Goal: Use online tool/utility: Use online tool/utility

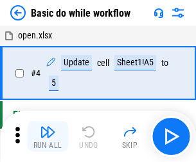
click at [48, 137] on img "button" at bounding box center [47, 132] width 15 height 15
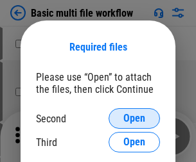
click at [134, 119] on span "Open" at bounding box center [134, 119] width 22 height 10
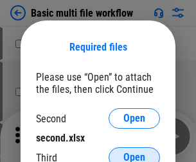
click at [134, 153] on span "Open" at bounding box center [134, 158] width 22 height 10
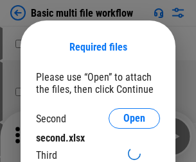
scroll to position [6, 0]
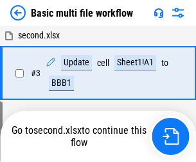
scroll to position [284, 0]
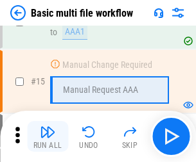
click at [48, 137] on img "button" at bounding box center [47, 132] width 15 height 15
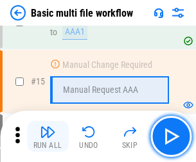
scroll to position [855, 0]
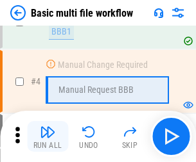
click at [48, 137] on img "button" at bounding box center [47, 132] width 15 height 15
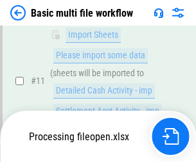
scroll to position [602, 0]
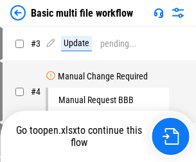
scroll to position [52, 0]
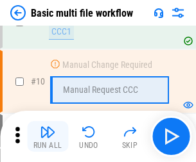
click at [48, 137] on img "button" at bounding box center [47, 132] width 15 height 15
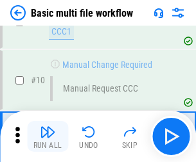
click at [48, 137] on img "button" at bounding box center [47, 132] width 15 height 15
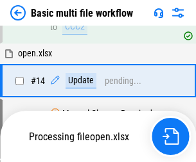
scroll to position [672, 0]
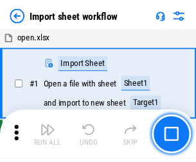
scroll to position [4, 0]
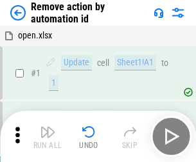
scroll to position [48, 0]
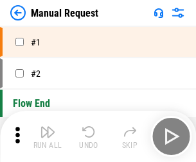
click at [48, 137] on img "button" at bounding box center [47, 132] width 15 height 15
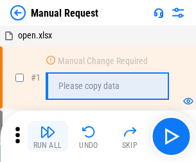
click at [48, 137] on img "button" at bounding box center [47, 132] width 15 height 15
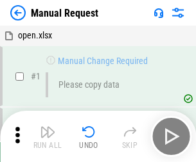
scroll to position [44, 0]
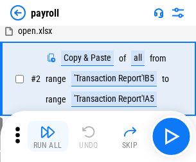
click at [48, 137] on img "button" at bounding box center [47, 132] width 15 height 15
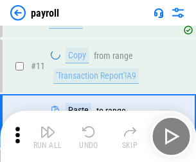
scroll to position [93, 0]
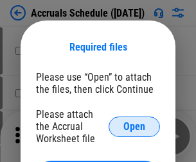
click at [134, 126] on span "Open" at bounding box center [134, 127] width 22 height 10
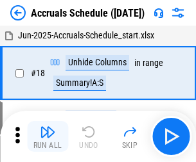
click at [48, 137] on img "button" at bounding box center [47, 132] width 15 height 15
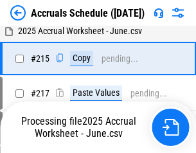
scroll to position [1963, 0]
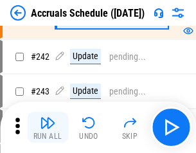
click at [48, 127] on img "button" at bounding box center [47, 122] width 15 height 15
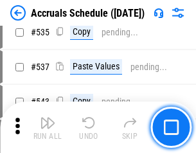
scroll to position [4403, 0]
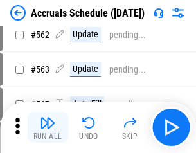
click at [48, 127] on img "button" at bounding box center [47, 122] width 15 height 15
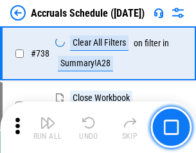
scroll to position [6376, 0]
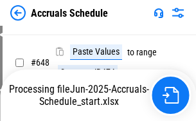
scroll to position [5609, 0]
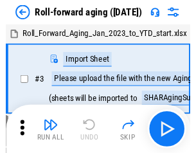
scroll to position [2, 0]
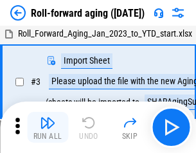
click at [48, 127] on img "button" at bounding box center [47, 122] width 15 height 15
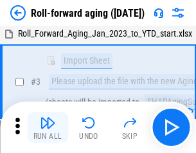
click at [48, 127] on img "button" at bounding box center [47, 122] width 15 height 15
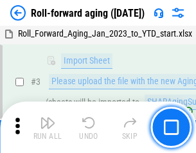
scroll to position [83, 0]
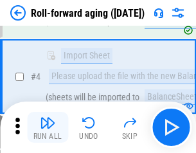
click at [48, 127] on img "button" at bounding box center [47, 122] width 15 height 15
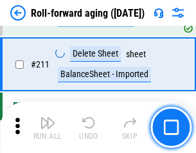
scroll to position [4051, 0]
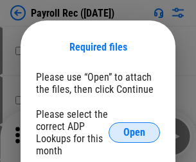
click at [134, 133] on span "Open" at bounding box center [134, 133] width 22 height 10
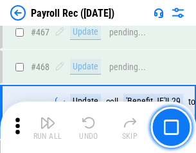
scroll to position [6843, 0]
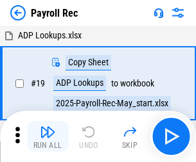
click at [48, 137] on img "button" at bounding box center [47, 132] width 15 height 15
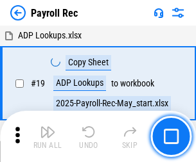
scroll to position [78, 0]
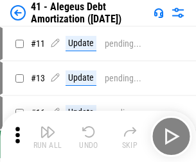
click at [48, 137] on img "button" at bounding box center [47, 132] width 15 height 15
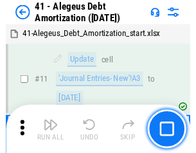
scroll to position [159, 0]
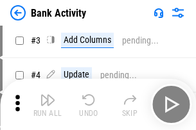
click at [48, 105] on img "button" at bounding box center [47, 99] width 15 height 15
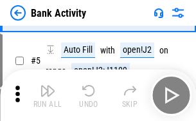
scroll to position [68, 0]
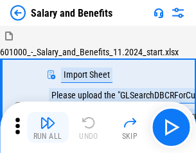
click at [48, 127] on img "button" at bounding box center [47, 122] width 15 height 15
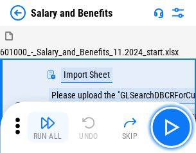
scroll to position [17, 0]
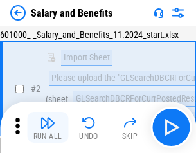
click at [48, 127] on img "button" at bounding box center [47, 122] width 15 height 15
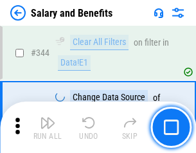
scroll to position [6012, 0]
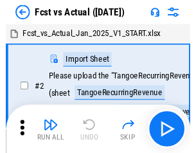
scroll to position [17, 0]
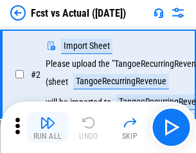
click at [48, 127] on img "button" at bounding box center [47, 122] width 15 height 15
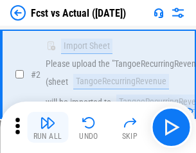
click at [48, 127] on img "button" at bounding box center [47, 122] width 15 height 15
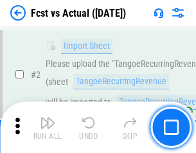
scroll to position [120, 0]
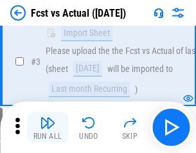
click at [48, 127] on img "button" at bounding box center [47, 122] width 15 height 15
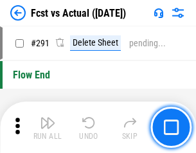
scroll to position [6077, 0]
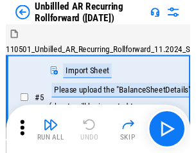
scroll to position [28, 0]
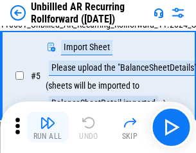
click at [48, 127] on img "button" at bounding box center [47, 122] width 15 height 15
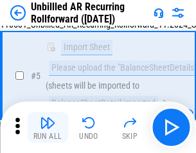
click at [48, 127] on img "button" at bounding box center [47, 122] width 15 height 15
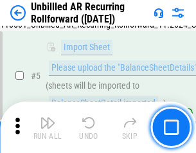
scroll to position [121, 0]
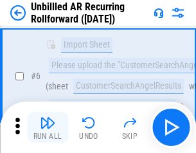
click at [48, 127] on img "button" at bounding box center [47, 122] width 15 height 15
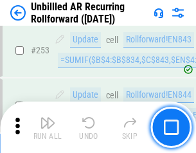
scroll to position [4362, 0]
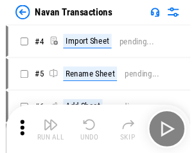
scroll to position [21, 0]
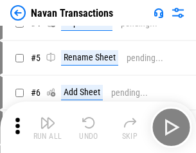
click at [48, 127] on img "button" at bounding box center [47, 122] width 15 height 15
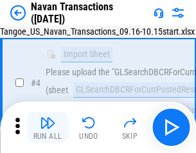
click at [48, 127] on img "button" at bounding box center [47, 122] width 15 height 15
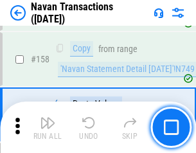
scroll to position [4163, 0]
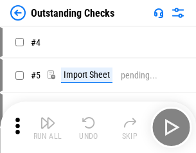
click at [48, 127] on img "button" at bounding box center [47, 122] width 15 height 15
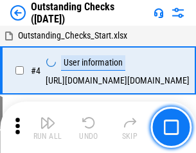
scroll to position [54, 0]
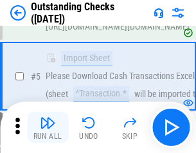
click at [48, 127] on img "button" at bounding box center [47, 122] width 15 height 15
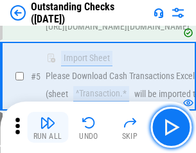
scroll to position [134, 0]
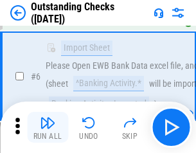
click at [48, 127] on img "button" at bounding box center [47, 122] width 15 height 15
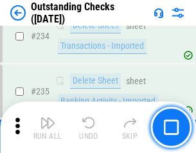
scroll to position [3899, 0]
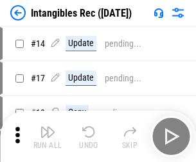
click at [48, 137] on img "button" at bounding box center [47, 132] width 15 height 15
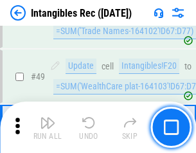
scroll to position [500, 0]
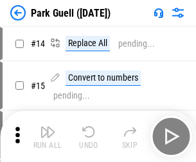
click at [48, 127] on img "button" at bounding box center [47, 132] width 15 height 15
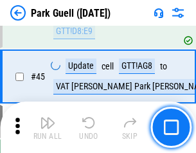
scroll to position [1606, 0]
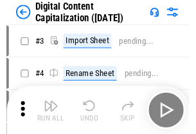
scroll to position [37, 0]
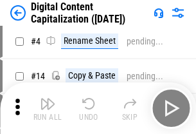
click at [48, 108] on img "button" at bounding box center [47, 103] width 15 height 15
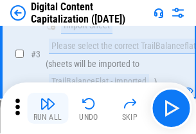
click at [48, 108] on img "button" at bounding box center [47, 103] width 15 height 15
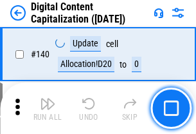
scroll to position [1362, 0]
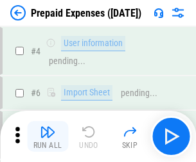
click at [48, 127] on img "button" at bounding box center [47, 132] width 15 height 15
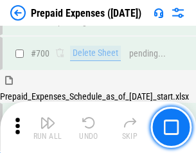
scroll to position [3455, 0]
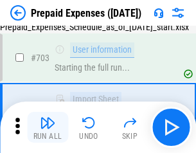
click at [48, 127] on img "button" at bounding box center [47, 122] width 15 height 15
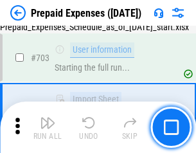
scroll to position [3531, 0]
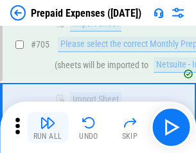
click at [48, 127] on img "button" at bounding box center [47, 122] width 15 height 15
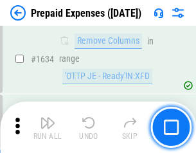
scroll to position [12502, 0]
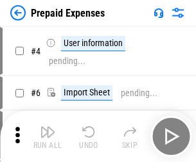
click at [48, 137] on img "button" at bounding box center [47, 132] width 15 height 15
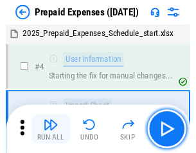
scroll to position [57, 0]
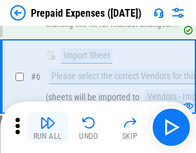
click at [48, 127] on img "button" at bounding box center [47, 122] width 15 height 15
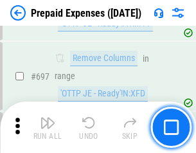
scroll to position [4471, 0]
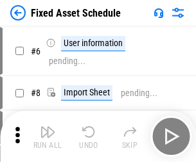
click at [48, 137] on img "button" at bounding box center [47, 132] width 15 height 15
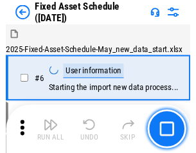
scroll to position [69, 0]
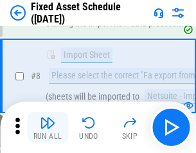
click at [48, 127] on img "button" at bounding box center [47, 122] width 15 height 15
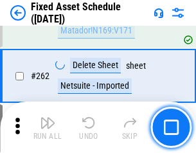
scroll to position [4093, 0]
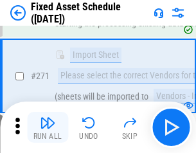
click at [48, 127] on img "button" at bounding box center [47, 122] width 15 height 15
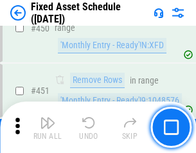
scroll to position [5740, 0]
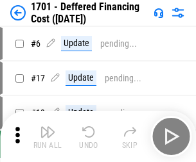
click at [48, 137] on img "button" at bounding box center [47, 132] width 15 height 15
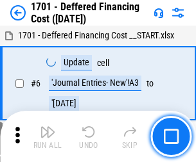
scroll to position [154, 0]
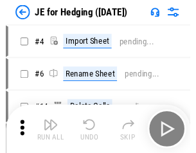
scroll to position [2, 0]
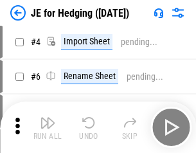
click at [48, 127] on img "button" at bounding box center [47, 122] width 15 height 15
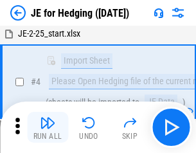
click at [48, 127] on img "button" at bounding box center [47, 122] width 15 height 15
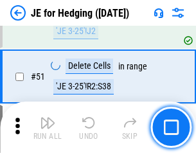
scroll to position [831, 0]
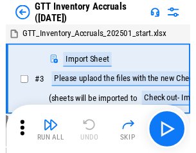
scroll to position [2, 0]
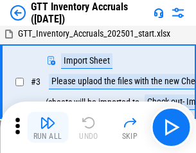
click at [48, 127] on img "button" at bounding box center [47, 122] width 15 height 15
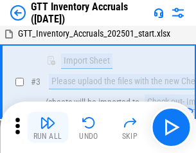
click at [48, 127] on img "button" at bounding box center [47, 122] width 15 height 15
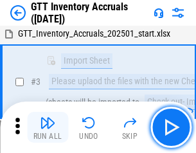
scroll to position [83, 0]
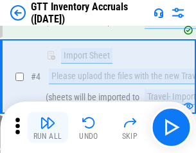
click at [48, 127] on img "button" at bounding box center [47, 122] width 15 height 15
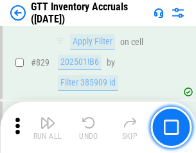
scroll to position [9747, 0]
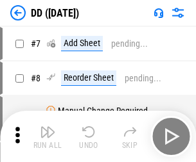
click at [48, 137] on img "button" at bounding box center [47, 132] width 15 height 15
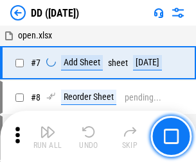
scroll to position [124, 0]
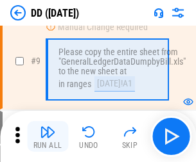
click at [48, 137] on img "button" at bounding box center [47, 132] width 15 height 15
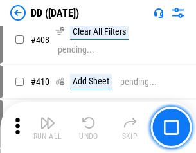
scroll to position [5745, 0]
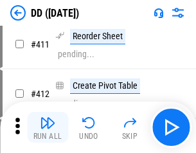
click at [48, 127] on img "button" at bounding box center [47, 122] width 15 height 15
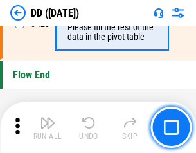
scroll to position [6146, 0]
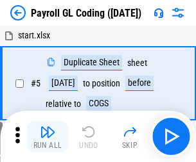
click at [48, 137] on img "button" at bounding box center [47, 132] width 15 height 15
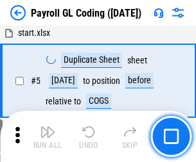
scroll to position [154, 0]
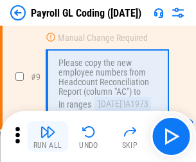
click at [48, 137] on img "button" at bounding box center [47, 132] width 15 height 15
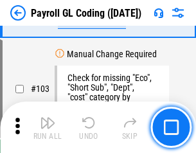
scroll to position [3013, 0]
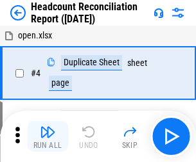
click at [48, 137] on img "button" at bounding box center [47, 132] width 15 height 15
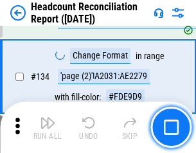
scroll to position [1544, 0]
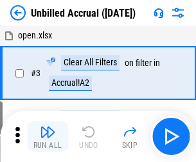
click at [48, 137] on img "button" at bounding box center [47, 132] width 15 height 15
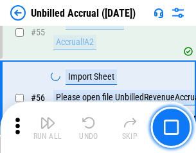
scroll to position [1341, 0]
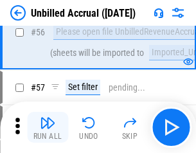
click at [48, 127] on img "button" at bounding box center [47, 122] width 15 height 15
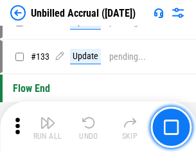
scroll to position [3825, 0]
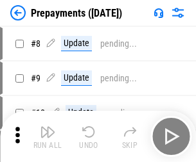
click at [48, 137] on img "button" at bounding box center [47, 132] width 15 height 15
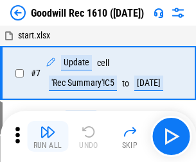
click at [48, 137] on img "button" at bounding box center [47, 132] width 15 height 15
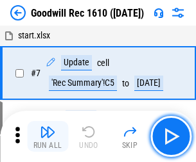
scroll to position [220, 0]
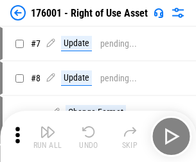
click at [48, 137] on img "button" at bounding box center [47, 132] width 15 height 15
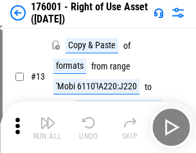
scroll to position [83, 0]
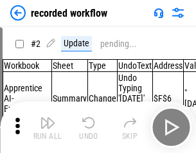
click at [48, 127] on img "button" at bounding box center [47, 122] width 15 height 15
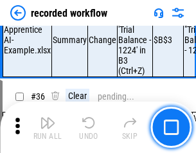
scroll to position [4014, 0]
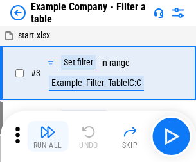
click at [48, 137] on img "button" at bounding box center [47, 132] width 15 height 15
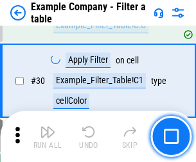
scroll to position [1175, 0]
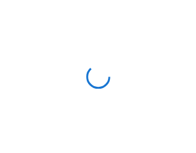
scroll to position [20, 0]
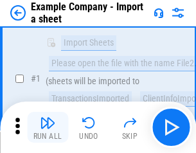
click at [48, 127] on img "button" at bounding box center [47, 122] width 15 height 15
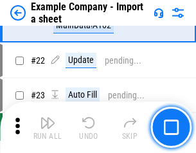
scroll to position [284, 0]
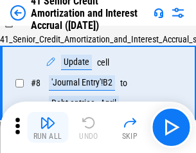
click at [48, 127] on img "button" at bounding box center [47, 122] width 15 height 15
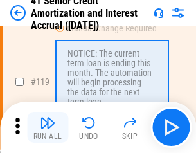
click at [48, 127] on img "button" at bounding box center [47, 122] width 15 height 15
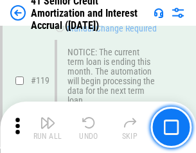
scroll to position [1212, 0]
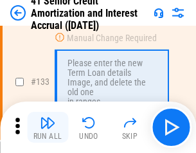
click at [48, 127] on img "button" at bounding box center [47, 122] width 15 height 15
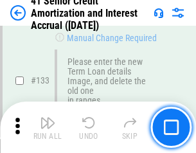
scroll to position [1342, 0]
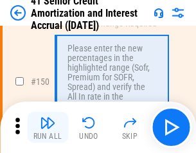
click at [48, 127] on img "button" at bounding box center [47, 122] width 15 height 15
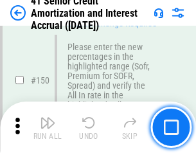
scroll to position [1477, 0]
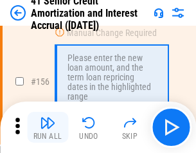
click at [48, 127] on img "button" at bounding box center [47, 122] width 15 height 15
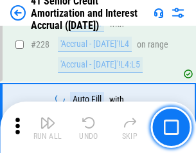
scroll to position [2876, 0]
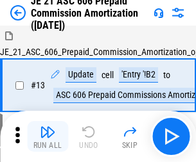
click at [48, 127] on img "button" at bounding box center [47, 132] width 15 height 15
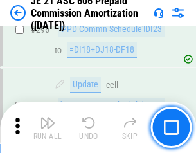
scroll to position [2363, 0]
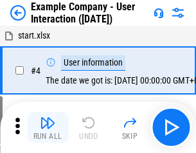
click at [48, 127] on img "button" at bounding box center [47, 122] width 15 height 15
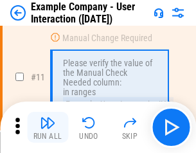
click at [48, 127] on img "button" at bounding box center [47, 122] width 15 height 15
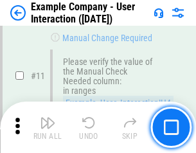
scroll to position [278, 0]
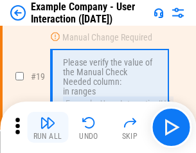
click at [48, 127] on img "button" at bounding box center [47, 122] width 15 height 15
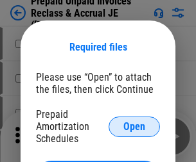
click at [134, 126] on span "Open" at bounding box center [134, 127] width 22 height 10
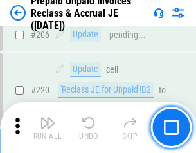
scroll to position [1664, 0]
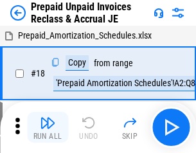
click at [48, 127] on img "button" at bounding box center [47, 122] width 15 height 15
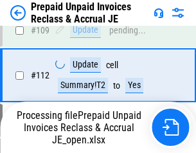
scroll to position [1048, 0]
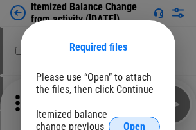
click at [134, 122] on span "Open" at bounding box center [134, 127] width 22 height 10
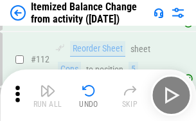
scroll to position [2148, 0]
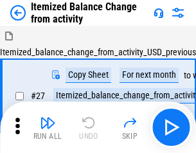
scroll to position [20, 0]
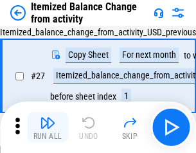
click at [48, 127] on img "button" at bounding box center [47, 122] width 15 height 15
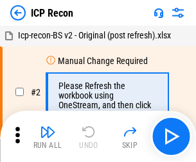
scroll to position [6, 0]
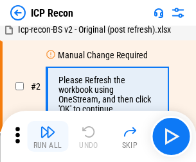
click at [48, 137] on img "button" at bounding box center [47, 132] width 15 height 15
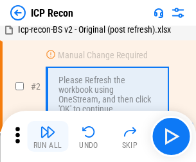
click at [48, 137] on img "button" at bounding box center [47, 132] width 15 height 15
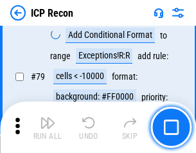
scroll to position [1258, 0]
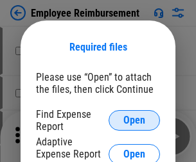
click at [134, 121] on span "Open" at bounding box center [134, 121] width 22 height 10
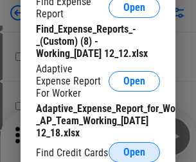
click at [134, 152] on span "Open" at bounding box center [134, 153] width 22 height 10
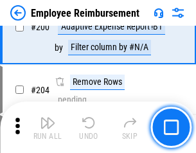
scroll to position [3167, 0]
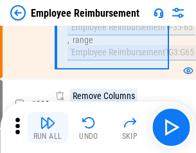
click at [48, 127] on img "button" at bounding box center [47, 122] width 15 height 15
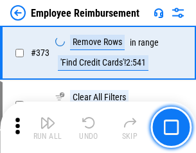
scroll to position [6717, 0]
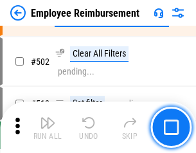
click at [48, 127] on img "button" at bounding box center [47, 122] width 15 height 15
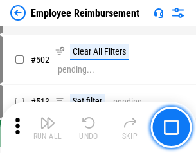
scroll to position [8038, 0]
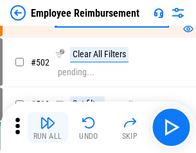
click at [48, 127] on img "button" at bounding box center [47, 122] width 15 height 15
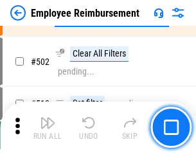
click at [48, 127] on img "button" at bounding box center [47, 122] width 15 height 15
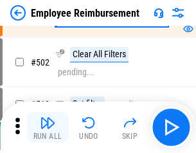
click at [48, 127] on img "button" at bounding box center [47, 122] width 15 height 15
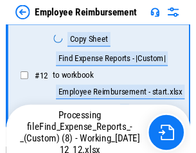
scroll to position [261, 0]
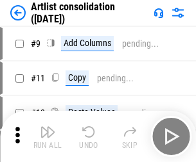
click at [48, 137] on img "button" at bounding box center [47, 132] width 15 height 15
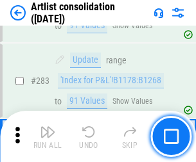
scroll to position [5311, 0]
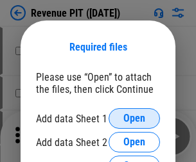
click at [134, 119] on span "Open" at bounding box center [134, 119] width 22 height 10
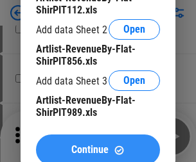
click at [98, 147] on span "Continue" at bounding box center [89, 150] width 37 height 10
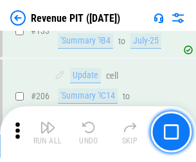
scroll to position [1305, 0]
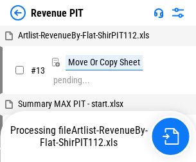
scroll to position [20, 0]
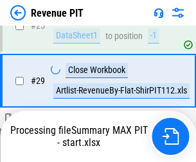
scroll to position [589, 0]
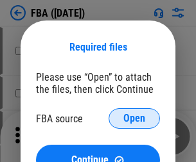
click at [134, 119] on span "Open" at bounding box center [134, 119] width 22 height 10
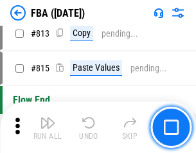
scroll to position [11219, 0]
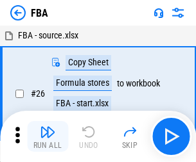
click at [48, 137] on img "button" at bounding box center [47, 132] width 15 height 15
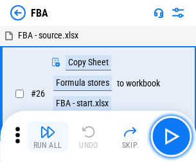
scroll to position [13, 0]
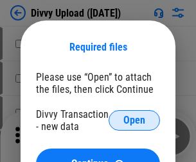
click at [134, 121] on span "Open" at bounding box center [134, 121] width 22 height 10
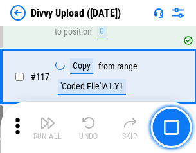
scroll to position [1087, 0]
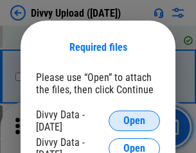
click at [134, 121] on span "Open" at bounding box center [134, 121] width 22 height 10
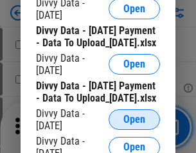
click at [134, 125] on span "Open" at bounding box center [134, 119] width 22 height 10
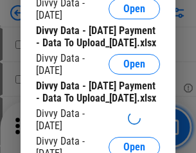
scroll to position [1200, 0]
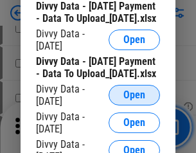
click at [134, 100] on span "Open" at bounding box center [134, 95] width 22 height 10
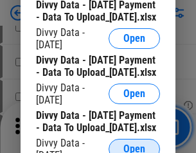
click at [134, 144] on span "Open" at bounding box center [134, 149] width 22 height 10
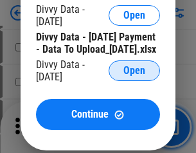
click at [134, 76] on span "Open" at bounding box center [134, 70] width 22 height 10
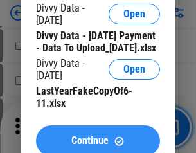
click at [98, 135] on span "Continue" at bounding box center [89, 140] width 37 height 10
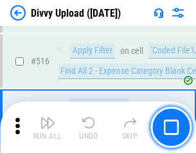
scroll to position [8056, 0]
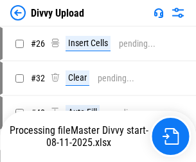
scroll to position [86, 0]
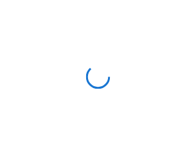
scroll to position [1087, 0]
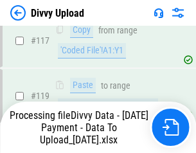
scroll to position [1205, 0]
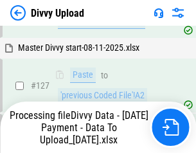
scroll to position [1477, 0]
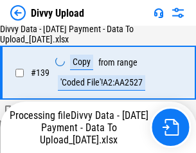
scroll to position [1835, 0]
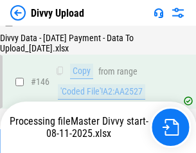
scroll to position [2118, 0]
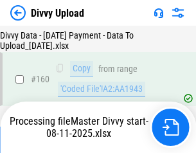
scroll to position [2684, 0]
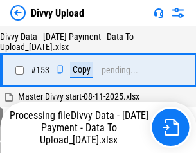
scroll to position [2401, 0]
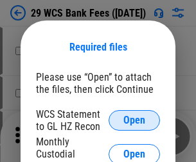
click at [134, 121] on span "Open" at bounding box center [134, 121] width 22 height 10
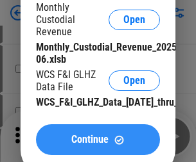
click at [98, 145] on span "Continue" at bounding box center [89, 140] width 37 height 10
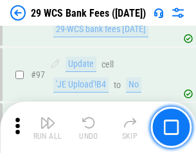
scroll to position [1251, 0]
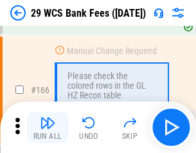
click at [48, 127] on img "button" at bounding box center [47, 122] width 15 height 15
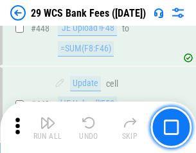
scroll to position [6218, 0]
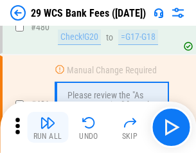
click at [48, 127] on img "button" at bounding box center [47, 122] width 15 height 15
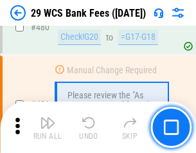
scroll to position [6621, 0]
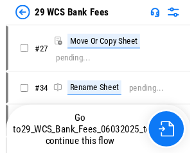
scroll to position [2, 0]
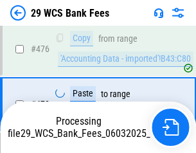
scroll to position [6455, 0]
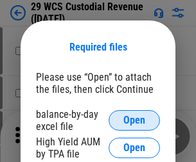
click at [134, 121] on span "Open" at bounding box center [134, 121] width 22 height 10
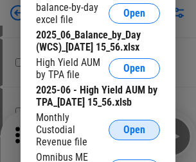
click at [134, 135] on span "Open" at bounding box center [134, 130] width 22 height 10
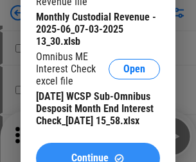
click at [98, 153] on span "Continue" at bounding box center [89, 158] width 37 height 10
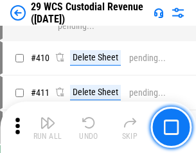
scroll to position [5947, 0]
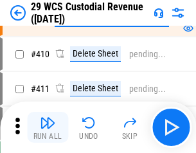
click at [48, 127] on img "button" at bounding box center [47, 122] width 15 height 15
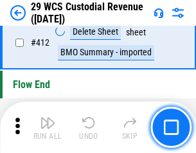
scroll to position [6132, 0]
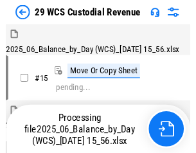
scroll to position [31, 0]
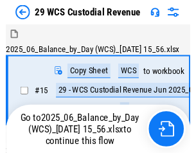
scroll to position [24, 0]
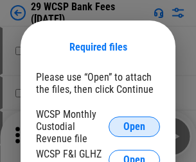
click at [134, 126] on span "Open" at bounding box center [134, 127] width 22 height 10
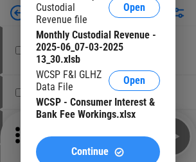
click at [98, 147] on span "Continue" at bounding box center [89, 152] width 37 height 10
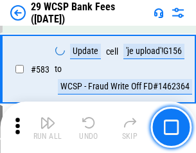
scroll to position [5904, 0]
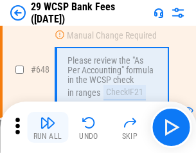
click at [48, 127] on img "button" at bounding box center [47, 122] width 15 height 15
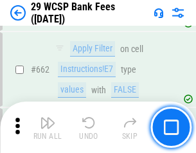
scroll to position [7500, 0]
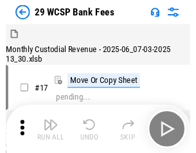
scroll to position [31, 0]
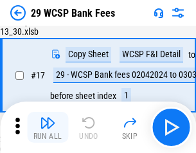
click at [48, 127] on img "button" at bounding box center [47, 122] width 15 height 15
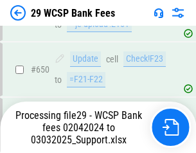
scroll to position [7248, 0]
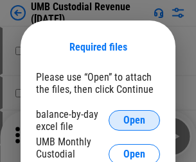
click at [134, 121] on span "Open" at bounding box center [134, 121] width 22 height 10
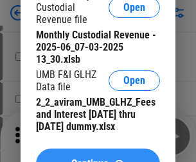
click at [98, 159] on span "Continue" at bounding box center [89, 164] width 37 height 10
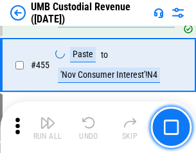
scroll to position [5479, 0]
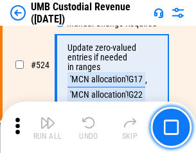
click at [48, 127] on img "button" at bounding box center [47, 122] width 15 height 15
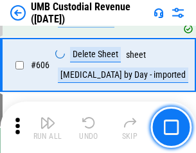
scroll to position [7412, 0]
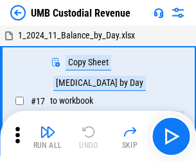
scroll to position [10, 0]
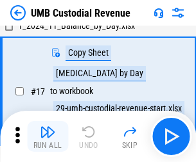
click at [48, 137] on img "button" at bounding box center [47, 132] width 15 height 15
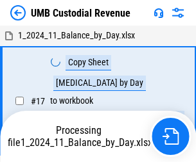
scroll to position [10, 0]
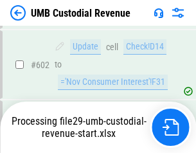
scroll to position [7327, 0]
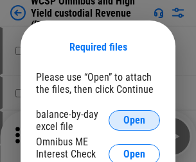
click at [134, 121] on span "Open" at bounding box center [134, 121] width 22 height 10
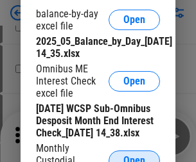
click at [134, 156] on span "Open" at bounding box center [134, 161] width 22 height 10
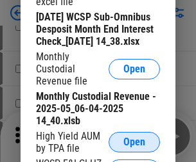
click at [134, 148] on span "Open" at bounding box center [134, 142] width 22 height 10
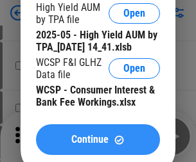
click at [98, 145] on span "Continue" at bounding box center [89, 140] width 37 height 10
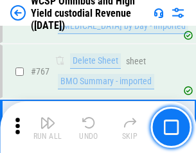
scroll to position [10463, 0]
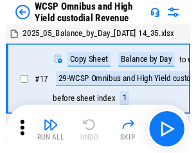
scroll to position [7, 0]
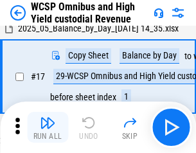
click at [48, 127] on img "button" at bounding box center [47, 122] width 15 height 15
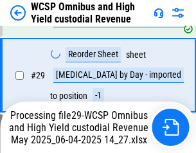
scroll to position [267, 0]
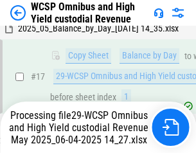
scroll to position [267, 0]
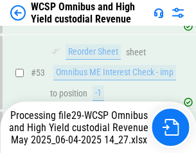
scroll to position [939, 0]
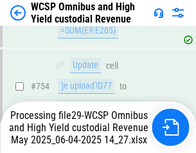
scroll to position [10434, 0]
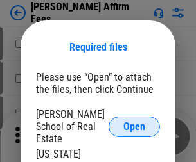
click at [134, 122] on span "Open" at bounding box center [134, 127] width 22 height 10
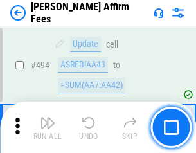
scroll to position [3492, 0]
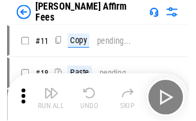
scroll to position [13, 0]
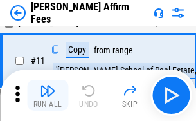
click at [48, 95] on img "button" at bounding box center [47, 90] width 15 height 15
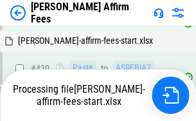
scroll to position [2970, 0]
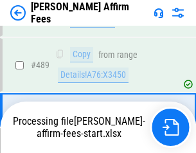
scroll to position [3352, 0]
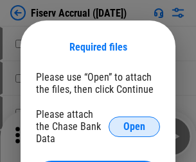
click at [134, 122] on span "Open" at bounding box center [134, 127] width 22 height 10
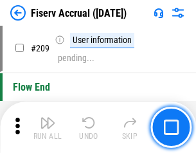
scroll to position [3988, 0]
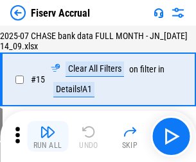
click at [48, 137] on img "button" at bounding box center [47, 132] width 15 height 15
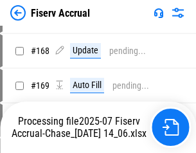
scroll to position [3295, 0]
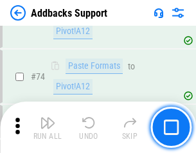
scroll to position [935, 0]
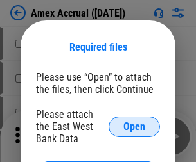
click at [134, 126] on span "Open" at bounding box center [134, 127] width 22 height 10
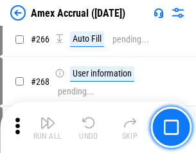
scroll to position [3601, 0]
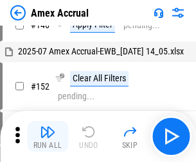
click at [48, 137] on img "button" at bounding box center [47, 132] width 15 height 15
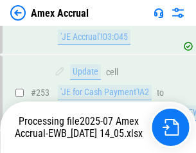
scroll to position [3746, 0]
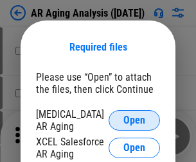
click at [134, 119] on span "Open" at bounding box center [134, 121] width 22 height 10
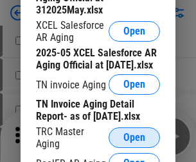
click at [134, 134] on span "Open" at bounding box center [134, 138] width 22 height 10
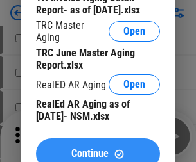
click at [98, 149] on span "Continue" at bounding box center [89, 154] width 37 height 10
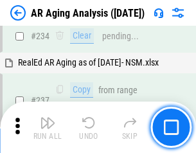
scroll to position [1990, 0]
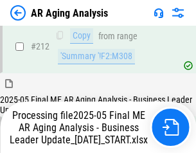
scroll to position [1976, 0]
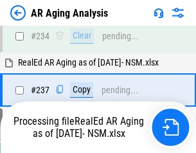
scroll to position [1976, 0]
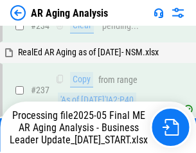
scroll to position [1976, 0]
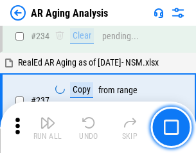
scroll to position [1976, 0]
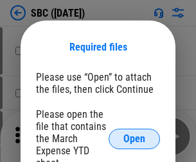
click at [134, 139] on span "Open" at bounding box center [134, 139] width 22 height 10
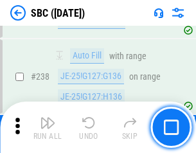
scroll to position [2428, 0]
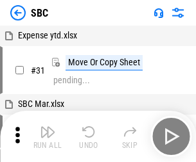
scroll to position [13, 0]
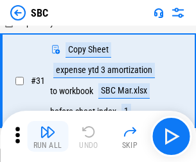
click at [48, 137] on img "button" at bounding box center [47, 132] width 15 height 15
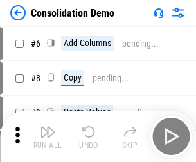
click at [48, 137] on img "button" at bounding box center [47, 132] width 15 height 15
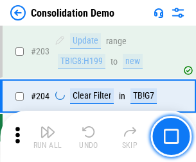
scroll to position [4026, 0]
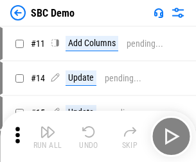
click at [48, 137] on img "button" at bounding box center [47, 132] width 15 height 15
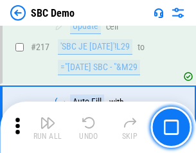
scroll to position [3170, 0]
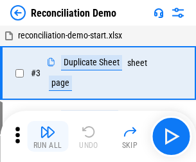
click at [48, 137] on img "button" at bounding box center [47, 132] width 15 height 15
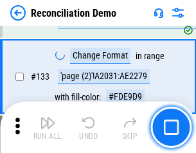
scroll to position [1525, 0]
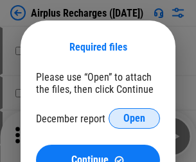
click at [134, 119] on span "Open" at bounding box center [134, 119] width 22 height 10
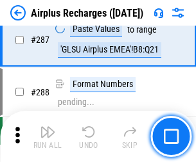
scroll to position [4636, 0]
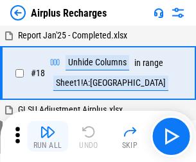
click at [48, 137] on img "button" at bounding box center [47, 132] width 15 height 15
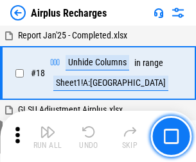
scroll to position [57, 0]
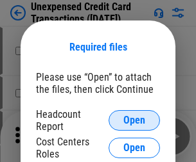
click at [134, 121] on span "Open" at bounding box center [134, 121] width 22 height 10
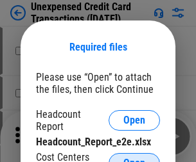
click at [134, 159] on span "Open" at bounding box center [134, 164] width 22 height 10
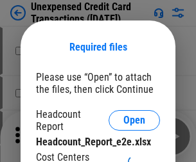
scroll to position [12, 0]
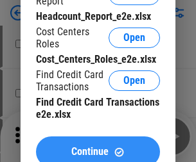
click at [98, 147] on span "Continue" at bounding box center [89, 152] width 37 height 10
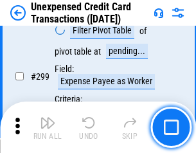
scroll to position [3059, 0]
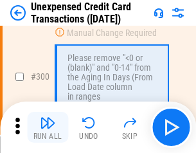
click at [48, 127] on img "button" at bounding box center [47, 122] width 15 height 15
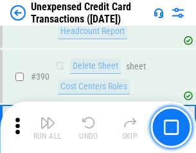
scroll to position [4137, 0]
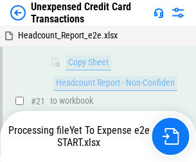
scroll to position [209, 0]
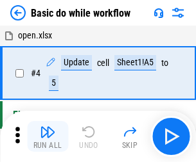
click at [48, 137] on img "button" at bounding box center [47, 132] width 15 height 15
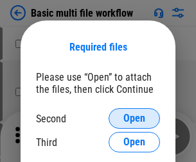
click at [134, 119] on span "Open" at bounding box center [134, 119] width 22 height 10
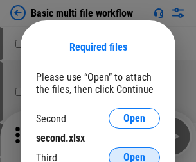
click at [134, 153] on span "Open" at bounding box center [134, 158] width 22 height 10
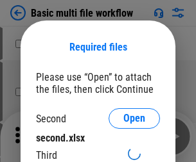
scroll to position [6, 0]
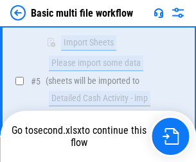
scroll to position [447, 0]
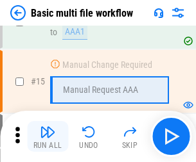
click at [48, 137] on img "button" at bounding box center [47, 132] width 15 height 15
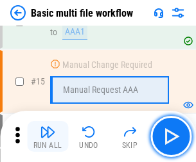
scroll to position [855, 0]
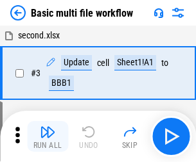
click at [48, 137] on img "button" at bounding box center [47, 132] width 15 height 15
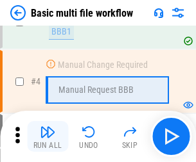
click at [48, 137] on img "button" at bounding box center [47, 132] width 15 height 15
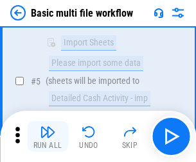
click at [48, 137] on img "button" at bounding box center [47, 132] width 15 height 15
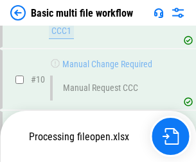
scroll to position [602, 0]
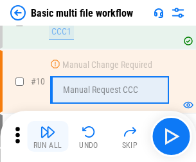
click at [48, 137] on img "button" at bounding box center [47, 132] width 15 height 15
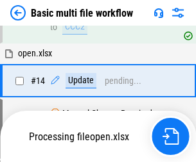
scroll to position [672, 0]
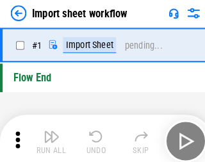
click at [48, 137] on img "button" at bounding box center [49, 132] width 15 height 15
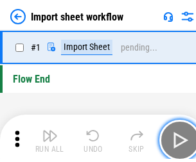
scroll to position [4, 0]
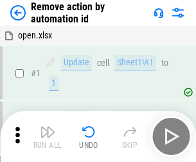
scroll to position [48, 0]
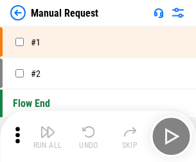
click at [48, 137] on img "button" at bounding box center [47, 132] width 15 height 15
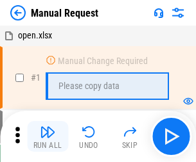
click at [48, 137] on img "button" at bounding box center [47, 132] width 15 height 15
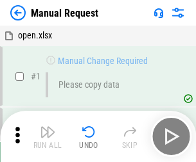
scroll to position [44, 0]
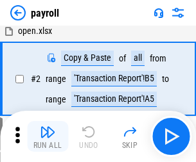
click at [48, 137] on img "button" at bounding box center [47, 132] width 15 height 15
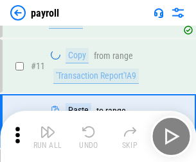
scroll to position [93, 0]
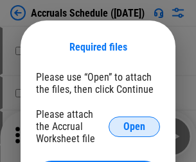
click at [134, 126] on span "Open" at bounding box center [134, 127] width 22 height 10
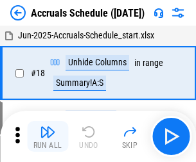
click at [48, 137] on img "button" at bounding box center [47, 132] width 15 height 15
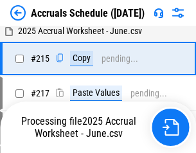
scroll to position [1963, 0]
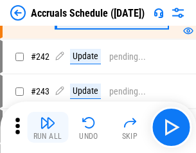
click at [48, 127] on img "button" at bounding box center [47, 122] width 15 height 15
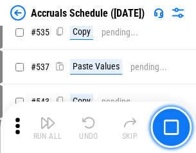
scroll to position [4403, 0]
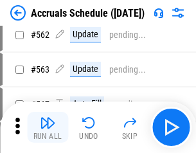
click at [48, 127] on img "button" at bounding box center [47, 122] width 15 height 15
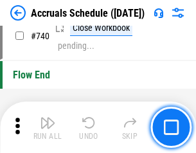
scroll to position [6376, 0]
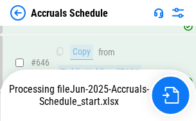
scroll to position [5609, 0]
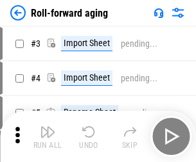
click at [48, 127] on img "button" at bounding box center [47, 132] width 15 height 15
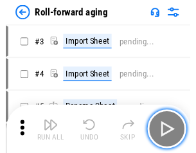
scroll to position [2, 0]
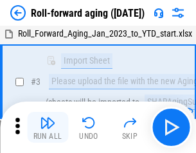
click at [48, 127] on img "button" at bounding box center [47, 122] width 15 height 15
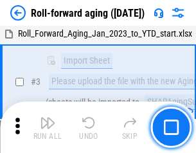
scroll to position [83, 0]
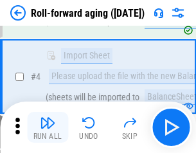
click at [48, 127] on img "button" at bounding box center [47, 122] width 15 height 15
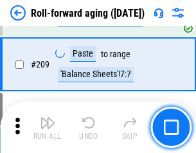
scroll to position [4051, 0]
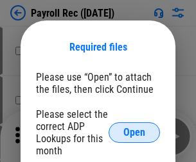
click at [134, 133] on span "Open" at bounding box center [134, 133] width 22 height 10
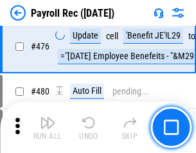
scroll to position [6843, 0]
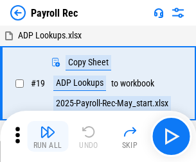
click at [48, 137] on img "button" at bounding box center [47, 132] width 15 height 15
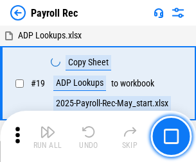
scroll to position [78, 0]
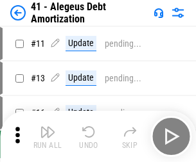
click at [48, 137] on img "button" at bounding box center [47, 132] width 15 height 15
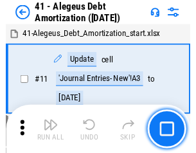
scroll to position [159, 0]
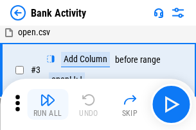
click at [48, 105] on img "button" at bounding box center [47, 99] width 15 height 15
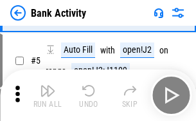
scroll to position [68, 0]
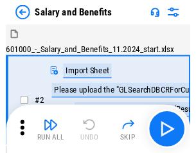
scroll to position [17, 0]
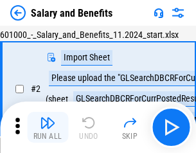
click at [48, 127] on img "button" at bounding box center [47, 122] width 15 height 15
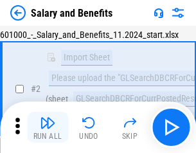
click at [48, 127] on img "button" at bounding box center [47, 122] width 15 height 15
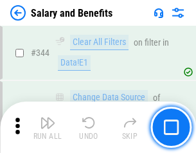
scroll to position [6012, 0]
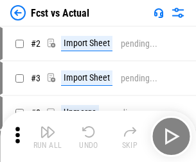
click at [48, 127] on img "button" at bounding box center [47, 132] width 15 height 15
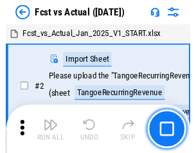
scroll to position [17, 0]
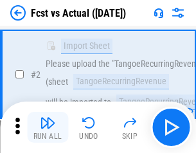
click at [48, 127] on img "button" at bounding box center [47, 122] width 15 height 15
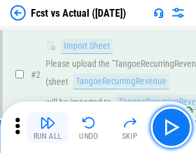
scroll to position [120, 0]
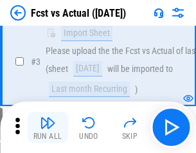
click at [48, 127] on img "button" at bounding box center [47, 122] width 15 height 15
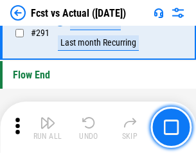
scroll to position [6077, 0]
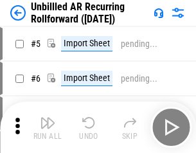
scroll to position [28, 0]
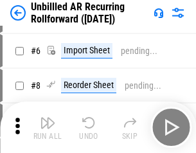
click at [48, 127] on img "button" at bounding box center [47, 122] width 15 height 15
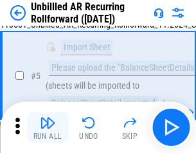
click at [48, 127] on img "button" at bounding box center [47, 122] width 15 height 15
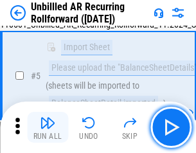
scroll to position [121, 0]
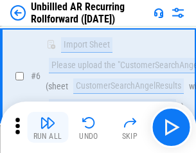
click at [48, 127] on img "button" at bounding box center [47, 122] width 15 height 15
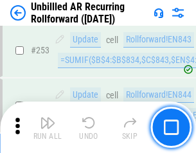
scroll to position [4362, 0]
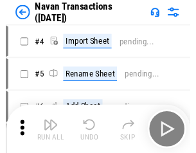
scroll to position [21, 0]
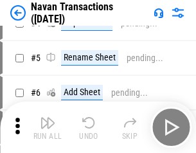
click at [48, 127] on img "button" at bounding box center [47, 122] width 15 height 15
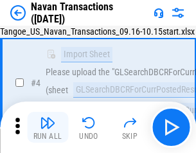
click at [48, 127] on img "button" at bounding box center [47, 122] width 15 height 15
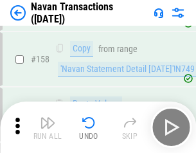
scroll to position [4163, 0]
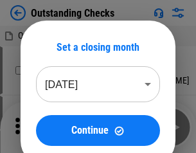
click at [48, 127] on img "button" at bounding box center [47, 122] width 15 height 15
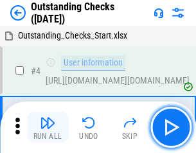
scroll to position [54, 0]
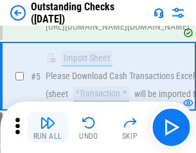
click at [48, 127] on img "button" at bounding box center [47, 122] width 15 height 15
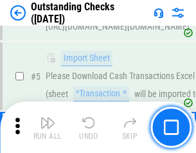
scroll to position [134, 0]
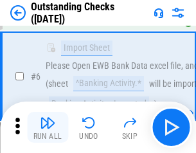
click at [48, 127] on img "button" at bounding box center [47, 122] width 15 height 15
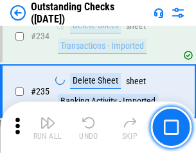
scroll to position [3899, 0]
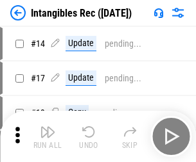
click at [48, 137] on img "button" at bounding box center [47, 132] width 15 height 15
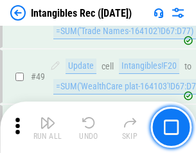
scroll to position [500, 0]
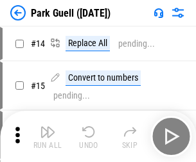
click at [48, 127] on img "button" at bounding box center [47, 132] width 15 height 15
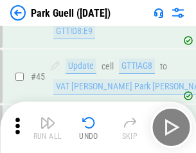
scroll to position [1606, 0]
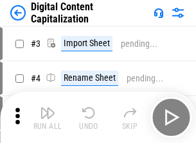
click at [48, 108] on img "button" at bounding box center [47, 112] width 15 height 15
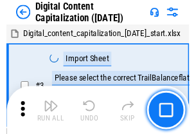
scroll to position [37, 0]
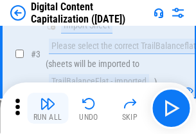
click at [48, 108] on img "button" at bounding box center [47, 103] width 15 height 15
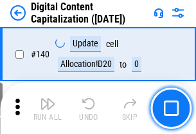
scroll to position [1362, 0]
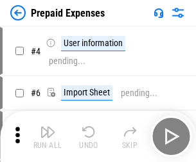
click at [48, 127] on img "button" at bounding box center [47, 132] width 15 height 15
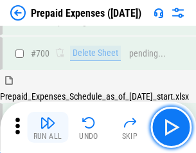
scroll to position [3455, 0]
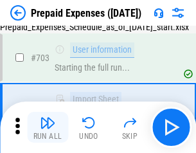
click at [48, 127] on img "button" at bounding box center [47, 122] width 15 height 15
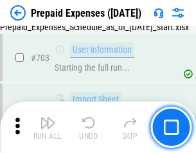
scroll to position [3531, 0]
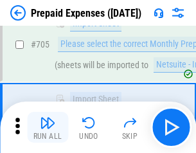
click at [48, 127] on img "button" at bounding box center [47, 122] width 15 height 15
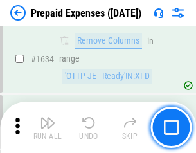
scroll to position [12502, 0]
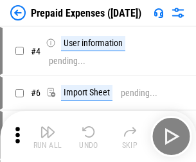
click at [48, 137] on img "button" at bounding box center [47, 132] width 15 height 15
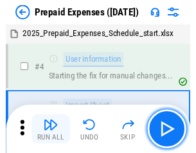
scroll to position [57, 0]
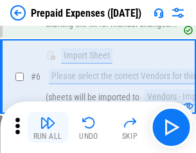
click at [48, 127] on img "button" at bounding box center [47, 122] width 15 height 15
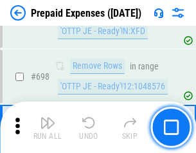
scroll to position [4471, 0]
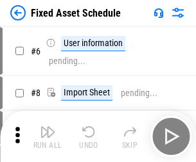
click at [48, 137] on img "button" at bounding box center [47, 132] width 15 height 15
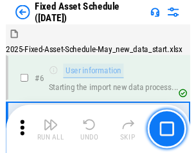
scroll to position [69, 0]
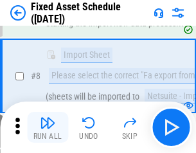
click at [48, 127] on img "button" at bounding box center [47, 122] width 15 height 15
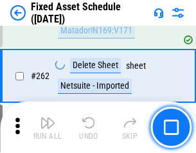
scroll to position [4093, 0]
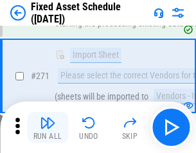
click at [48, 127] on img "button" at bounding box center [47, 122] width 15 height 15
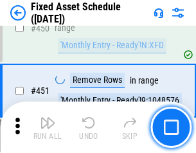
scroll to position [5740, 0]
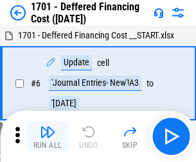
click at [48, 137] on img "button" at bounding box center [47, 132] width 15 height 15
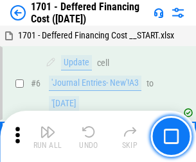
scroll to position [154, 0]
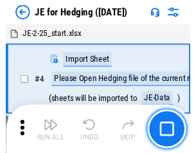
scroll to position [2, 0]
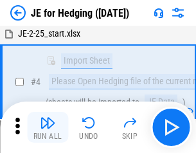
click at [48, 127] on img "button" at bounding box center [47, 122] width 15 height 15
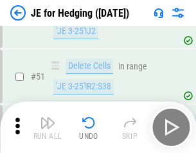
scroll to position [831, 0]
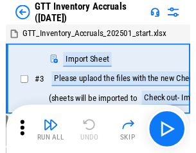
scroll to position [2, 0]
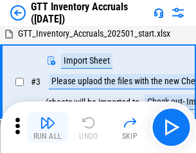
click at [48, 127] on img "button" at bounding box center [47, 122] width 15 height 15
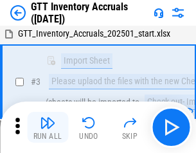
click at [48, 127] on img "button" at bounding box center [47, 122] width 15 height 15
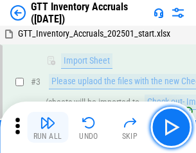
scroll to position [83, 0]
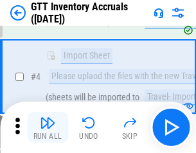
click at [48, 127] on img "button" at bounding box center [47, 122] width 15 height 15
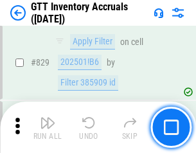
scroll to position [9747, 0]
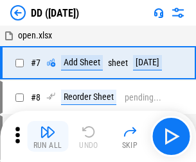
click at [48, 137] on img "button" at bounding box center [47, 132] width 15 height 15
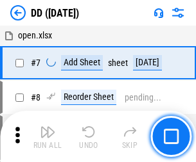
scroll to position [124, 0]
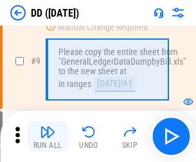
click at [48, 137] on img "button" at bounding box center [47, 132] width 15 height 15
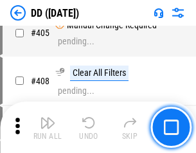
scroll to position [5745, 0]
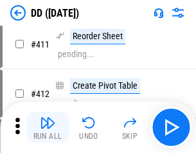
click at [48, 127] on img "button" at bounding box center [47, 122] width 15 height 15
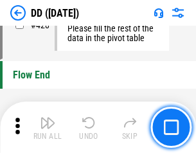
scroll to position [6146, 0]
